Goal: Transaction & Acquisition: Download file/media

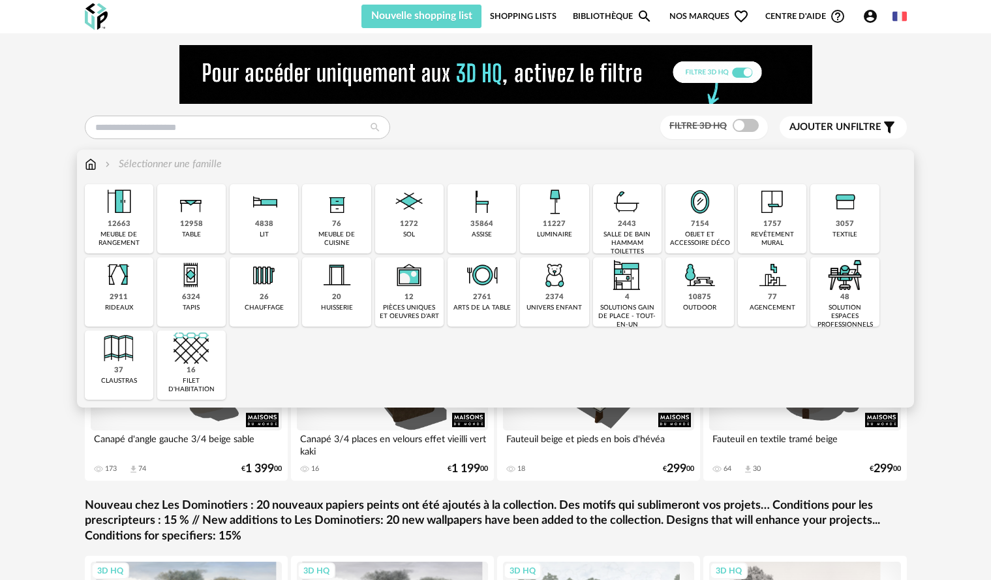
click at [465, 208] on img at bounding box center [482, 201] width 35 height 35
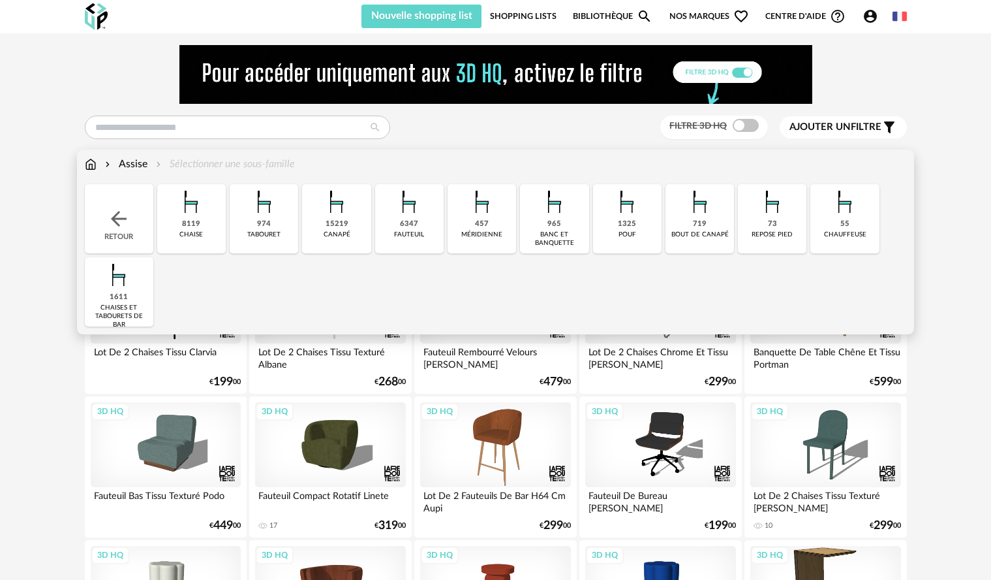
click at [331, 198] on img at bounding box center [336, 201] width 35 height 35
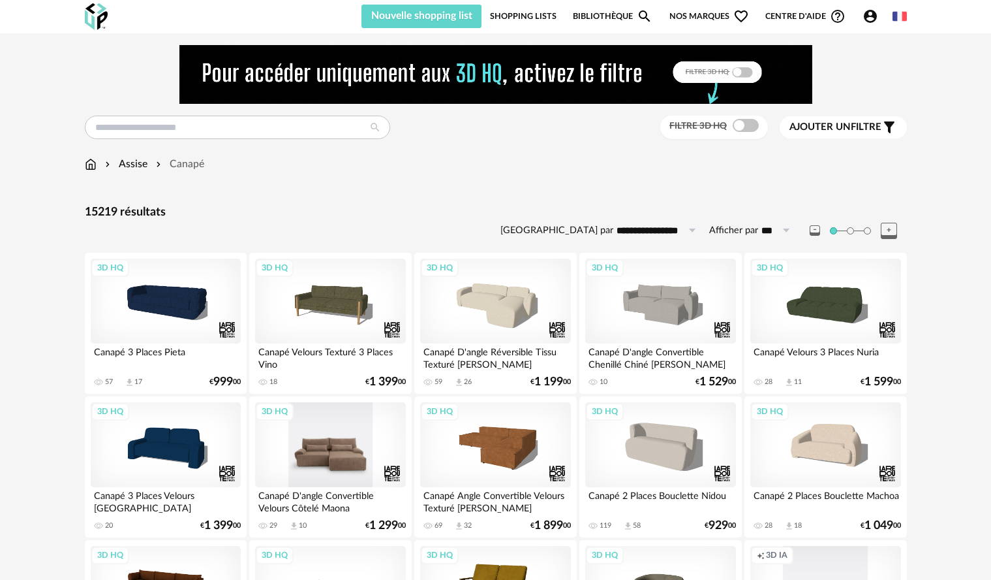
click at [345, 443] on div "3D HQ" at bounding box center [330, 444] width 150 height 85
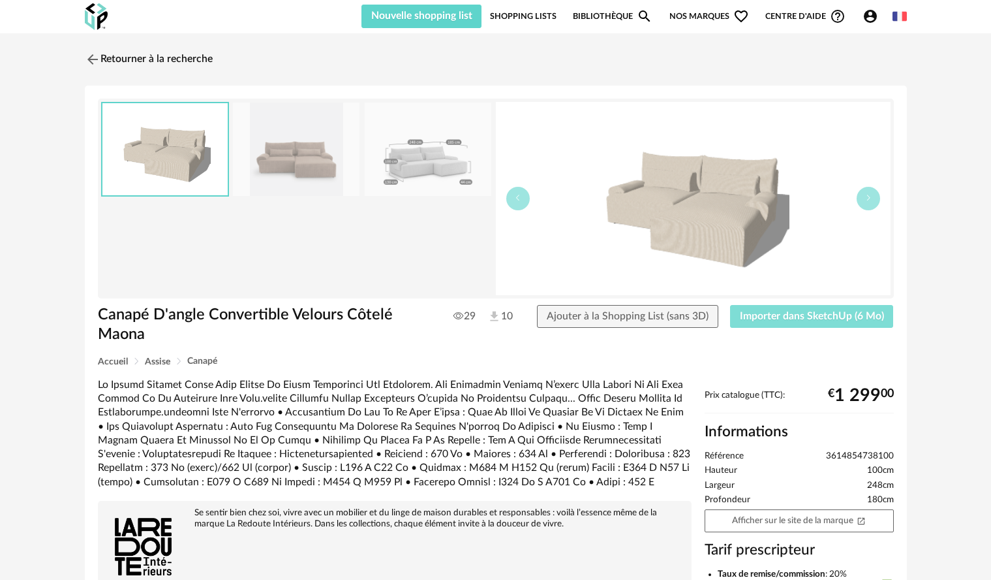
click at [781, 314] on span "Importer dans SketchUp (6 Mo)" at bounding box center [812, 316] width 144 height 10
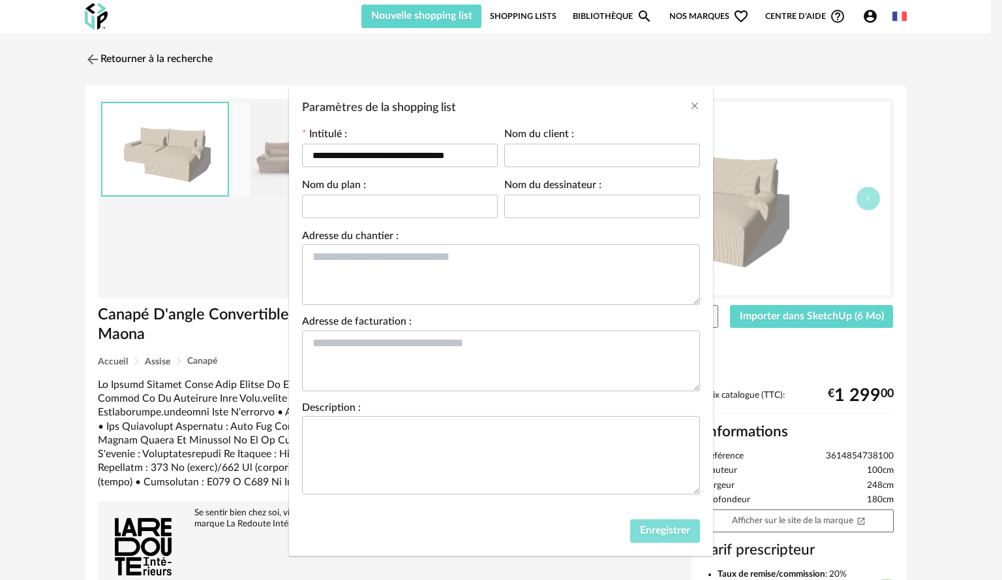
click at [684, 533] on span "Enregistrer" at bounding box center [665, 530] width 50 height 10
